Goal: Transaction & Acquisition: Purchase product/service

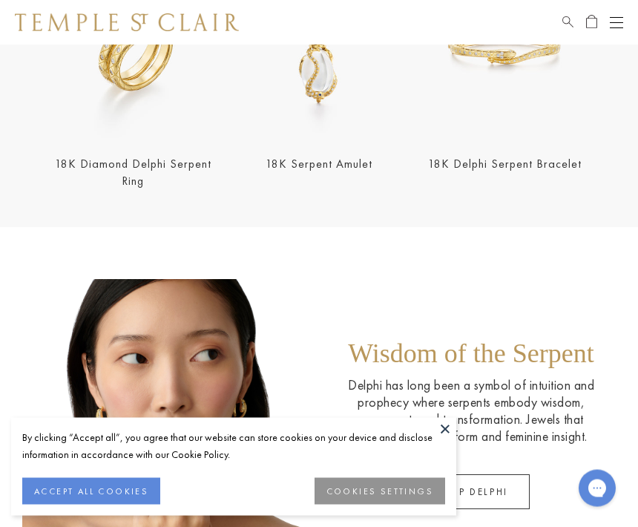
scroll to position [459, 0]
click at [185, 135] on img at bounding box center [133, 49] width 177 height 177
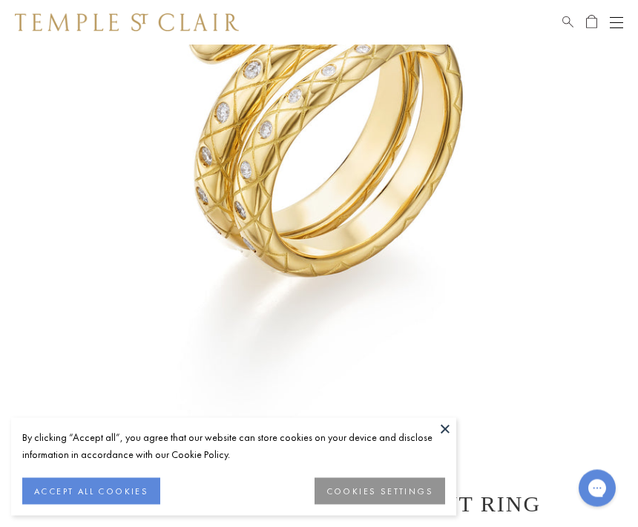
scroll to position [236, 0]
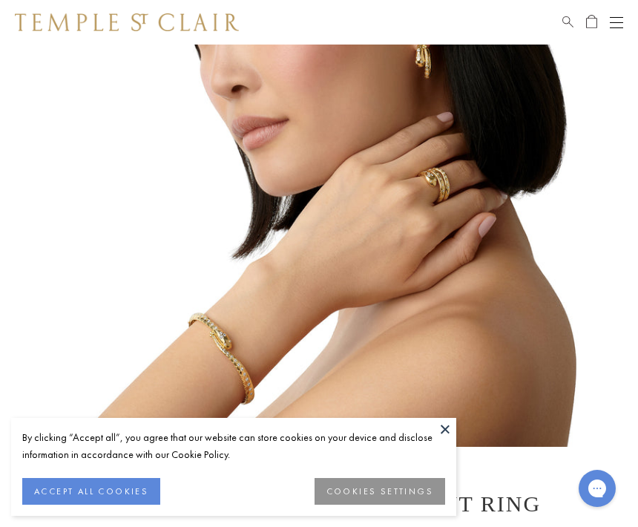
click at [447, 440] on button at bounding box center [445, 429] width 22 height 22
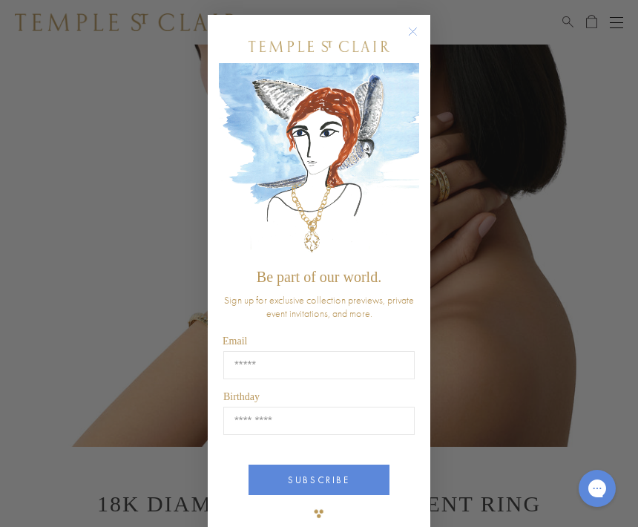
click at [416, 36] on icon "Close dialog" at bounding box center [413, 31] width 7 height 7
